Goal: Task Accomplishment & Management: Complete application form

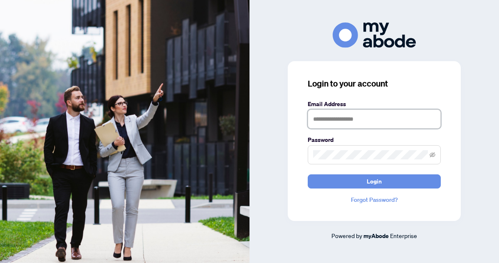
click at [319, 118] on input "text" at bounding box center [373, 118] width 133 height 19
type input "**********"
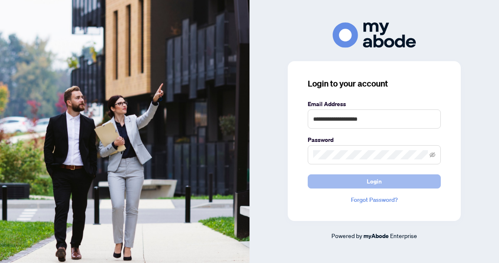
click at [375, 183] on span "Login" at bounding box center [373, 181] width 15 height 13
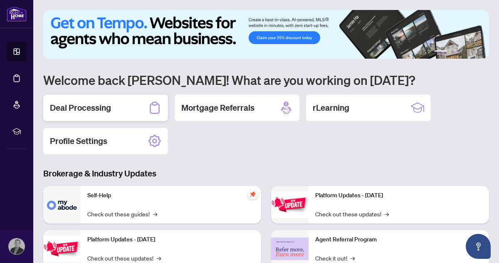
click at [95, 108] on h2 "Deal Processing" at bounding box center [80, 108] width 61 height 12
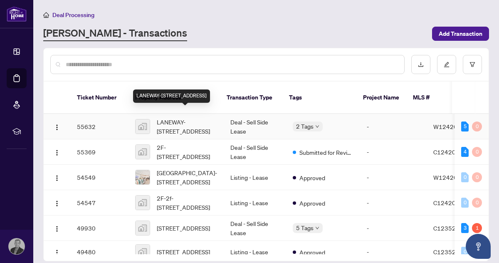
click at [172, 117] on span "LANEWAY-[STREET_ADDRESS]" at bounding box center [187, 126] width 60 height 18
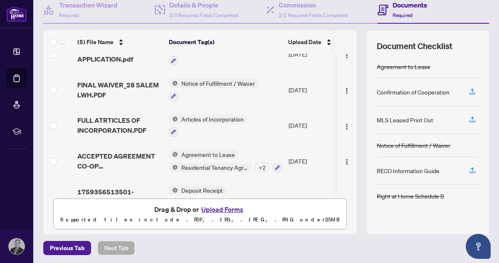
scroll to position [39, 0]
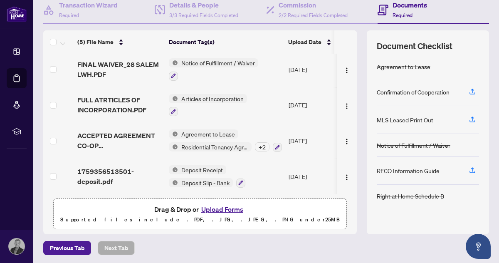
click at [219, 209] on button "Upload Forms" at bounding box center [222, 209] width 47 height 11
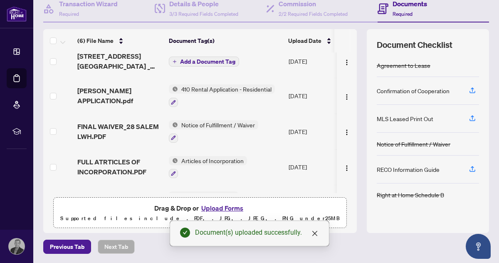
scroll to position [0, 0]
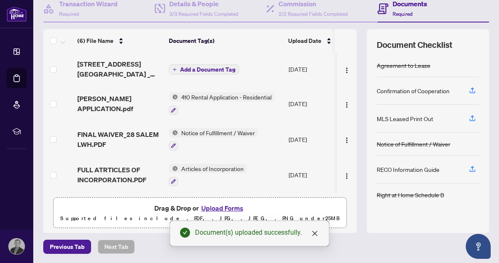
click at [205, 69] on span "Add a Document Tag" at bounding box center [207, 69] width 55 height 6
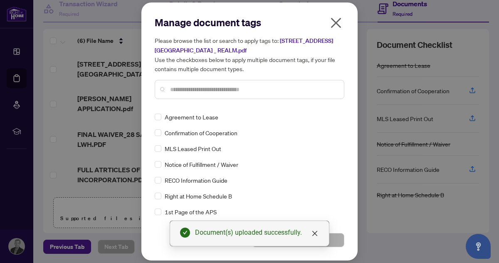
click at [189, 92] on input "text" at bounding box center [253, 89] width 167 height 9
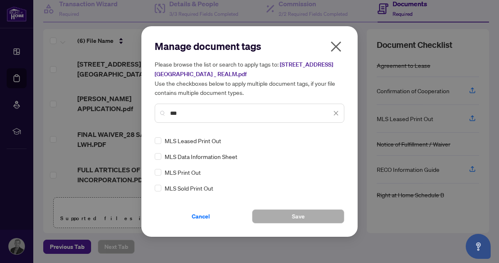
type input "***"
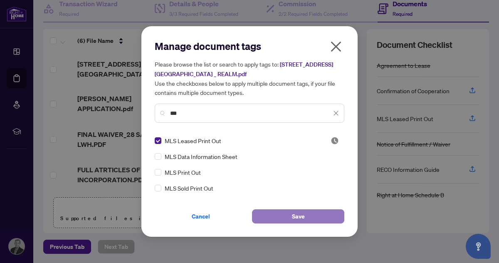
click at [296, 216] on span "Save" at bounding box center [298, 215] width 13 height 13
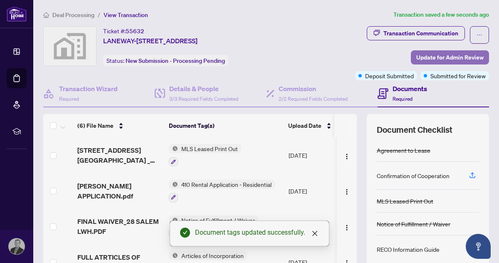
click at [433, 55] on span "Update for Admin Review" at bounding box center [449, 57] width 67 height 13
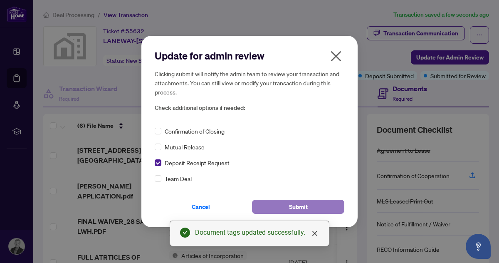
click at [294, 205] on span "Submit" at bounding box center [298, 206] width 19 height 13
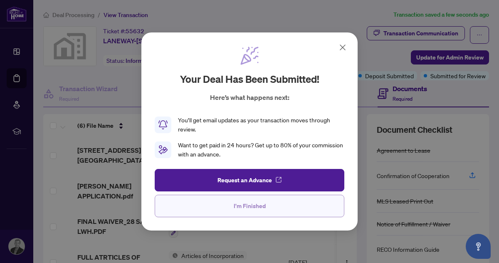
click at [254, 206] on span "I'm Finished" at bounding box center [250, 205] width 32 height 13
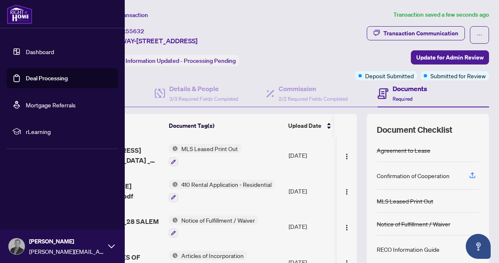
click at [38, 50] on link "Dashboard" at bounding box center [40, 51] width 28 height 7
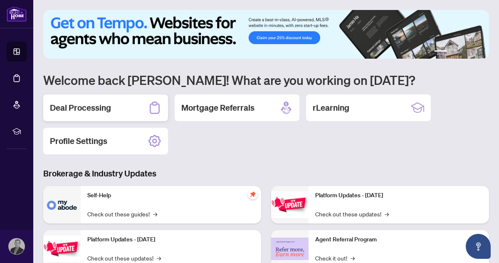
click at [103, 108] on h2 "Deal Processing" at bounding box center [80, 108] width 61 height 12
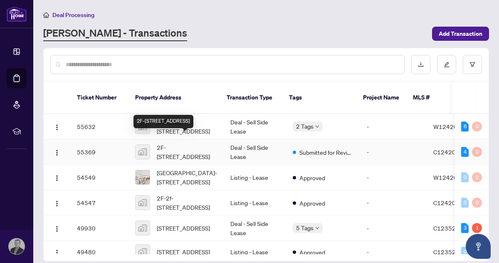
click at [165, 143] on span "2F-[STREET_ADDRESS]" at bounding box center [187, 152] width 60 height 18
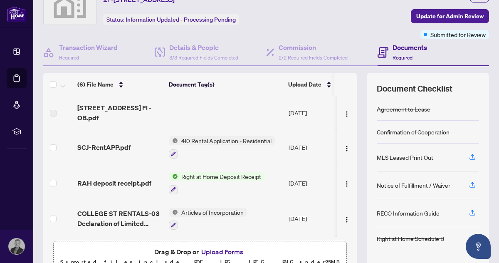
scroll to position [85, 0]
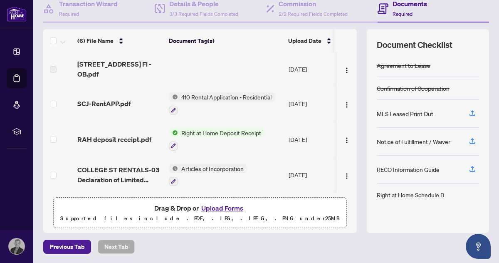
click at [219, 207] on button "Upload Forms" at bounding box center [222, 207] width 47 height 11
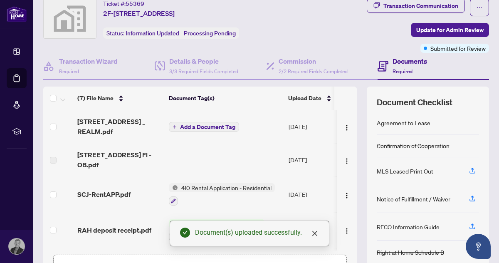
scroll to position [0, 0]
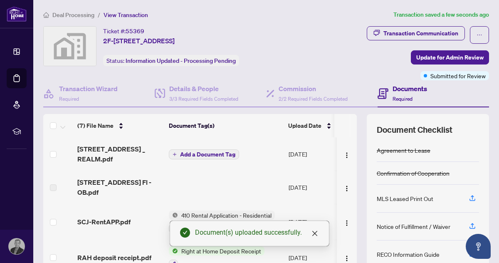
click at [204, 155] on span "Add a Document Tag" at bounding box center [207, 154] width 55 height 6
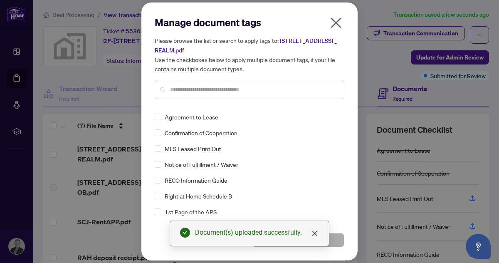
click at [196, 92] on input "text" at bounding box center [253, 89] width 167 height 9
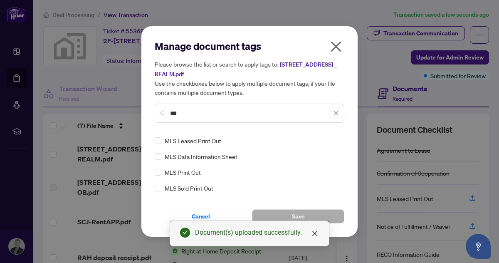
type input "***"
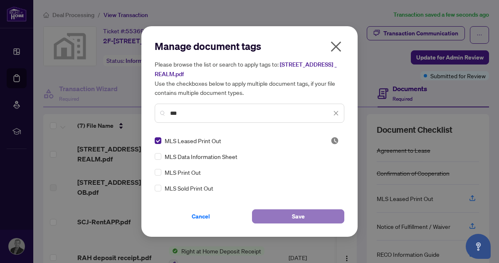
click at [294, 214] on span "Save" at bounding box center [298, 215] width 13 height 13
